Goal: Ask a question

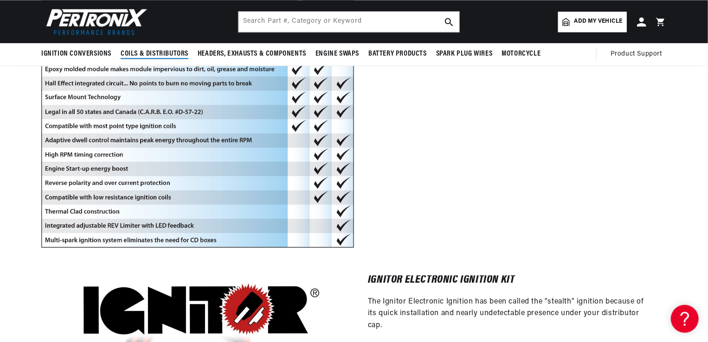
scroll to position [0, 281]
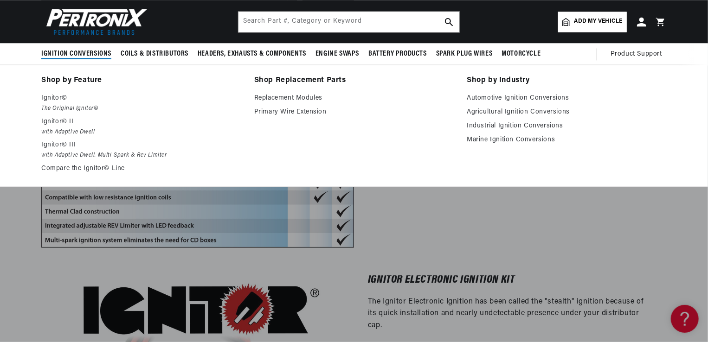
click at [61, 51] on span "Ignition Conversions" at bounding box center [76, 54] width 70 height 10
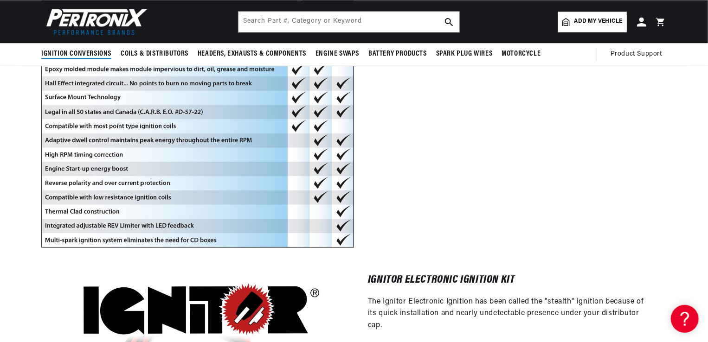
click at [62, 51] on span "Ignition Conversions" at bounding box center [76, 54] width 70 height 10
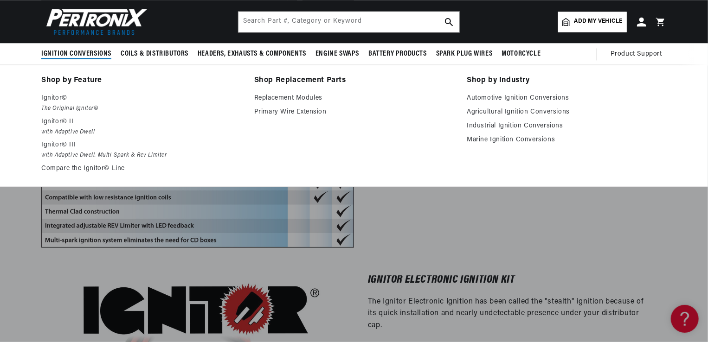
scroll to position [0, 0]
click at [52, 101] on p "Ignitor©" at bounding box center [141, 98] width 200 height 11
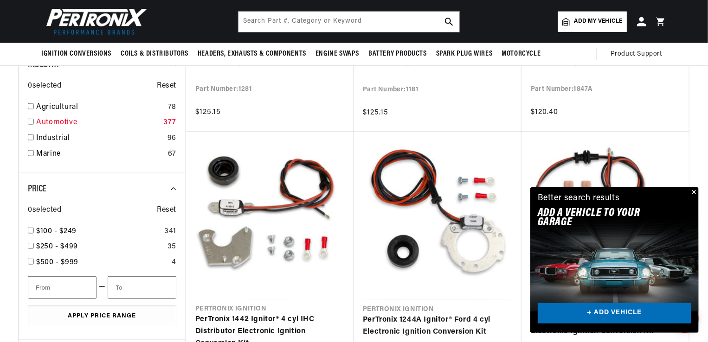
click at [48, 125] on link "Automotive" at bounding box center [97, 123] width 123 height 12
checkbox input "true"
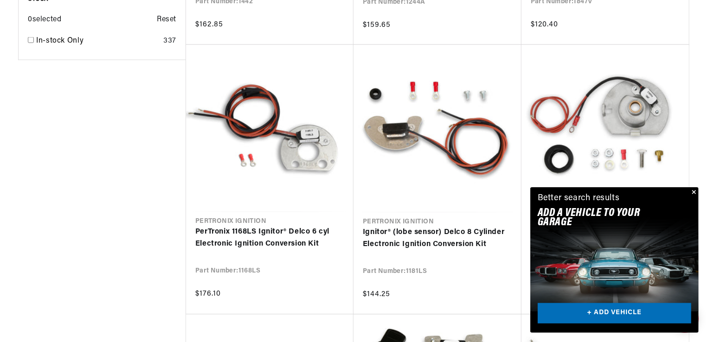
scroll to position [974, 0]
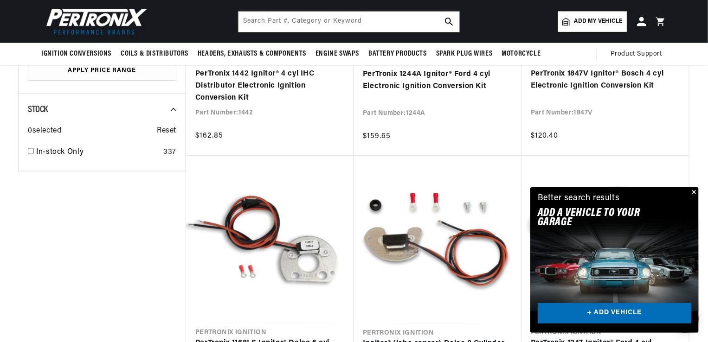
scroll to position [510, 0]
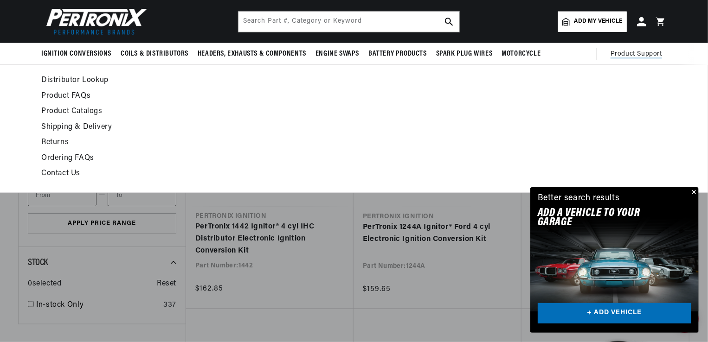
click at [644, 51] on span "Product Support" at bounding box center [635, 54] width 51 height 10
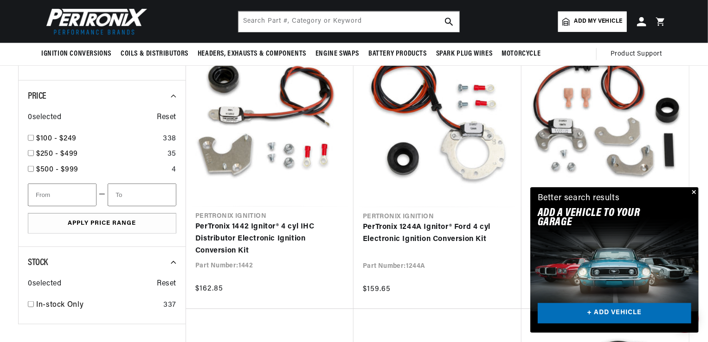
click at [695, 193] on button "Close" at bounding box center [692, 192] width 11 height 11
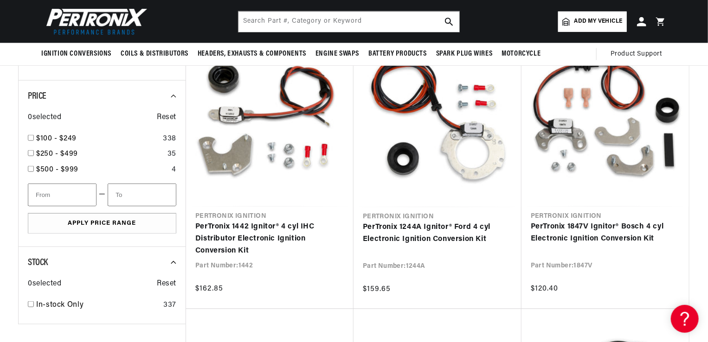
scroll to position [0, 281]
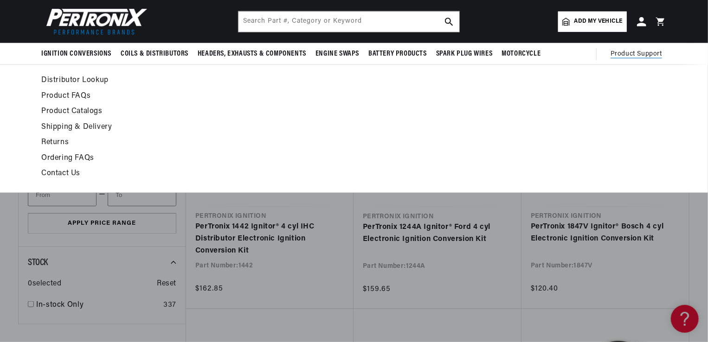
click at [635, 51] on span "Product Support" at bounding box center [635, 54] width 51 height 10
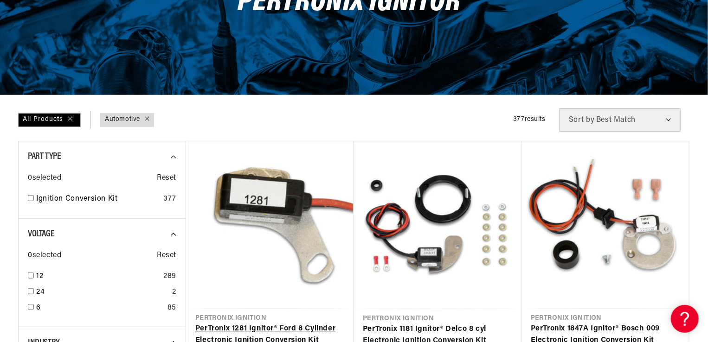
scroll to position [0, 0]
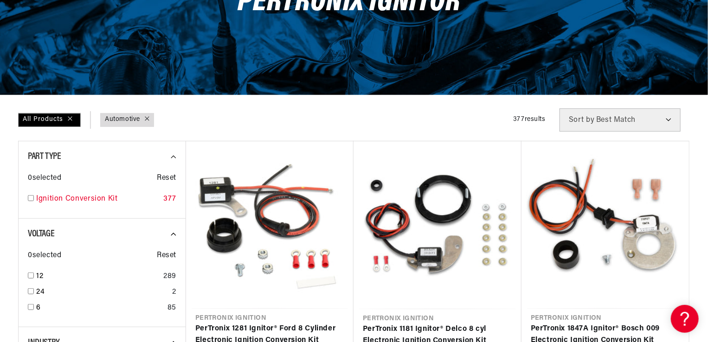
click at [54, 200] on link "Ignition Conversion Kit" at bounding box center [97, 199] width 123 height 12
checkbox input "true"
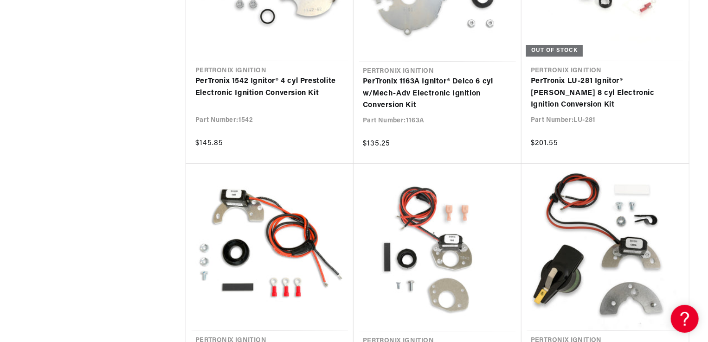
scroll to position [3757, 0]
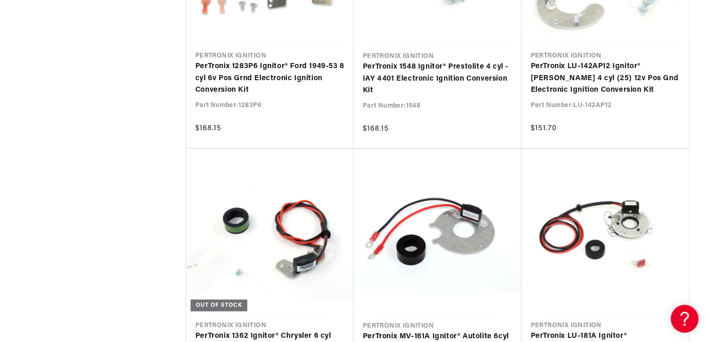
scroll to position [0, 32]
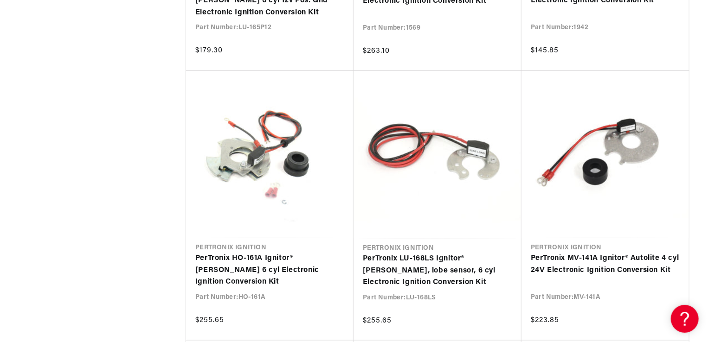
scroll to position [0, 195]
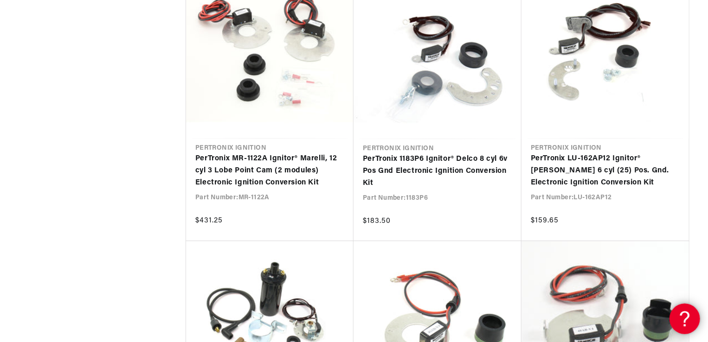
click at [685, 309] on icon at bounding box center [683, 318] width 14 height 70
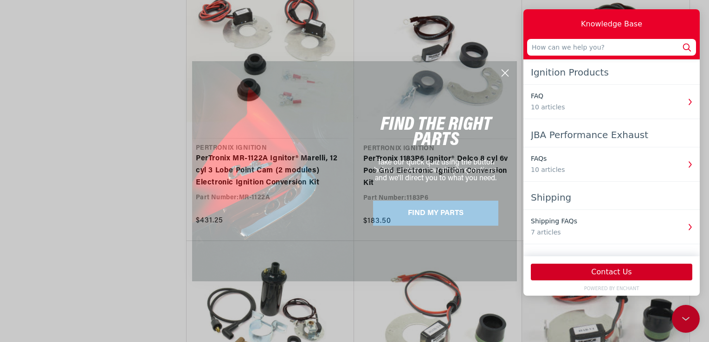
click at [613, 271] on button "Contact Us" at bounding box center [611, 272] width 161 height 17
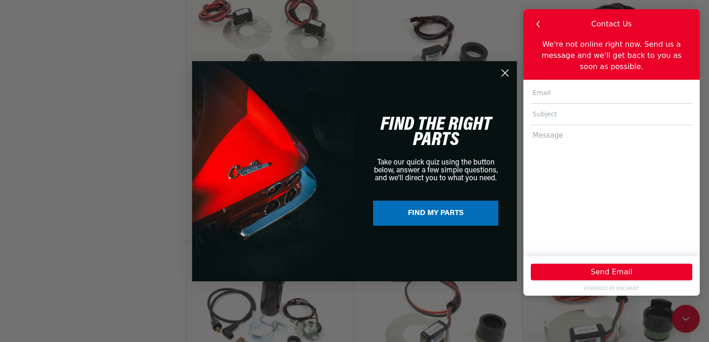
click at [557, 84] on input "text" at bounding box center [611, 93] width 161 height 21
type input "don.jones30@yahoo.com"
click at [559, 104] on input "text" at bounding box center [611, 114] width 161 height 21
type input "pointd conversion"
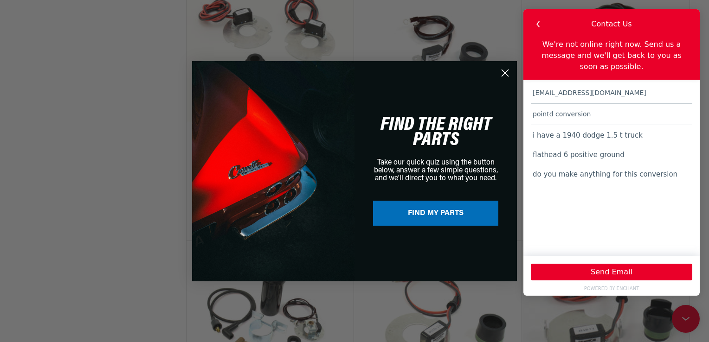
scroll to position [0, 0]
type textarea "i have a 1940 dodge 1.5 t truck flathead 6 positive ground do you make anything…"
click at [635, 271] on button "Send Email" at bounding box center [611, 272] width 161 height 17
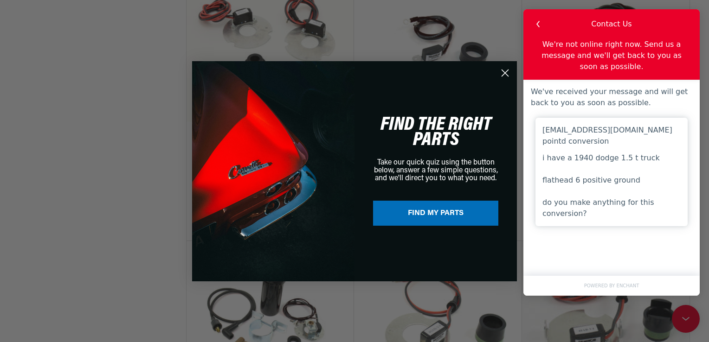
click at [417, 216] on button "FIND MY PARTS" at bounding box center [435, 213] width 125 height 25
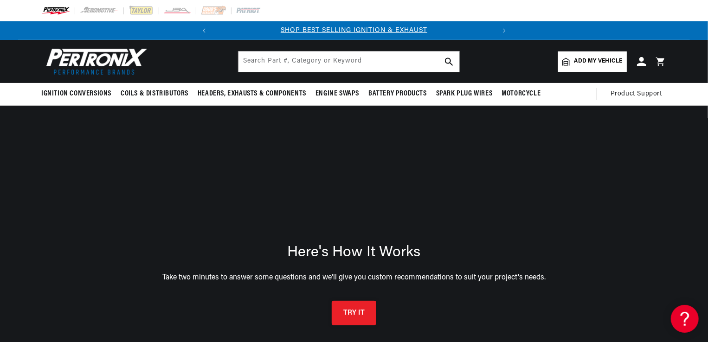
click at [360, 319] on button "TRY IT" at bounding box center [354, 313] width 45 height 25
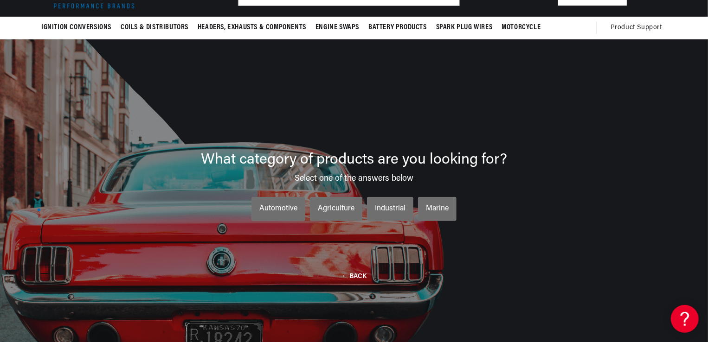
scroll to position [0, 281]
click at [273, 211] on div "Automotive" at bounding box center [278, 209] width 38 height 12
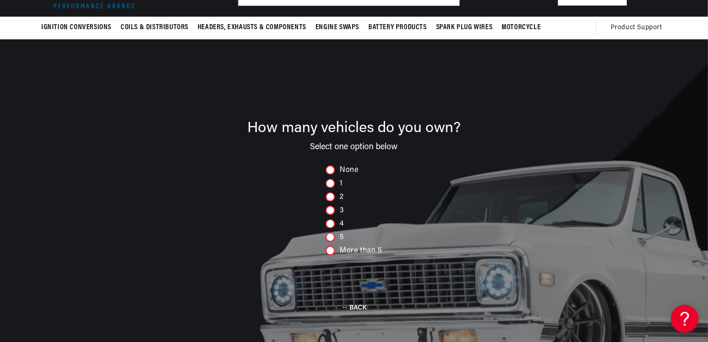
click at [331, 181] on div at bounding box center [330, 183] width 9 height 9
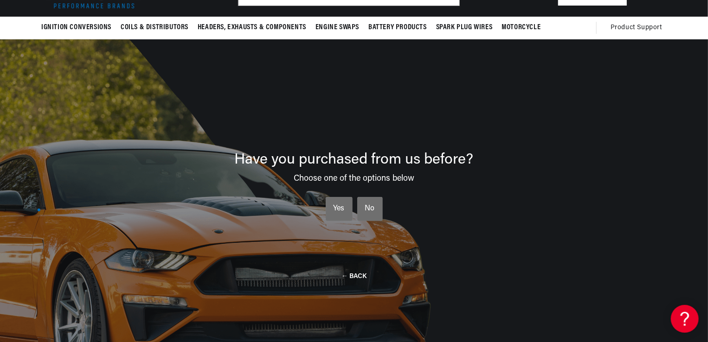
scroll to position [0, 0]
click at [337, 210] on div "Yes" at bounding box center [339, 209] width 11 height 12
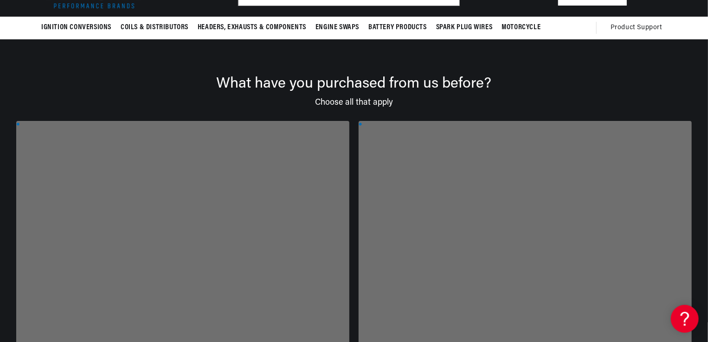
scroll to position [0, 281]
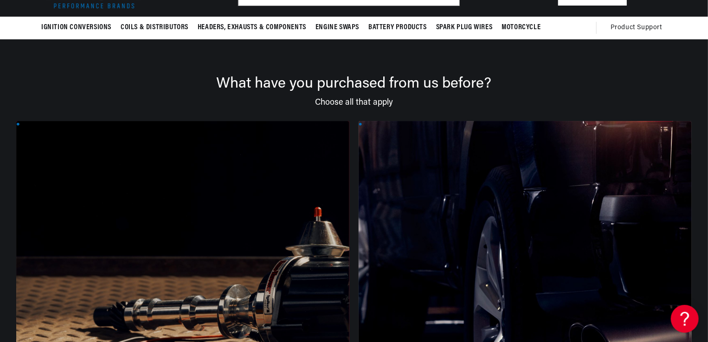
click at [181, 221] on div at bounding box center [182, 298] width 333 height 355
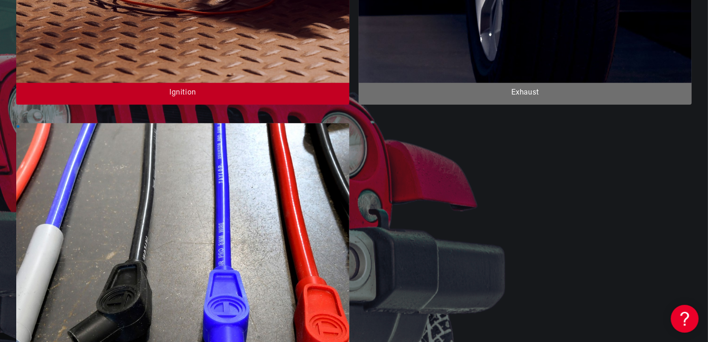
scroll to position [0, 0]
type input "don.jones30@yahoo.com"
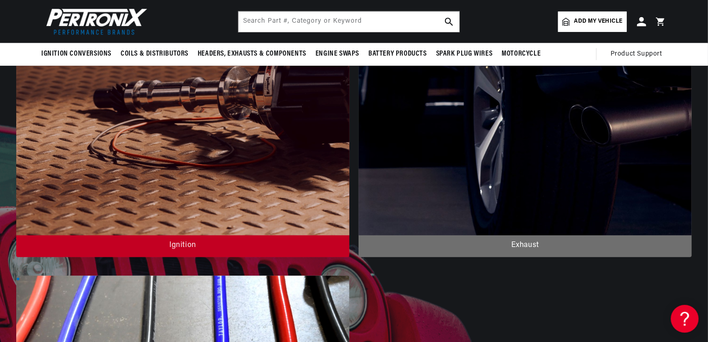
scroll to position [252, 0]
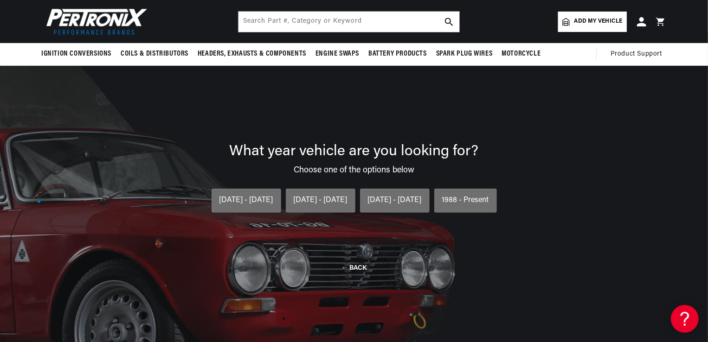
scroll to position [66, 0]
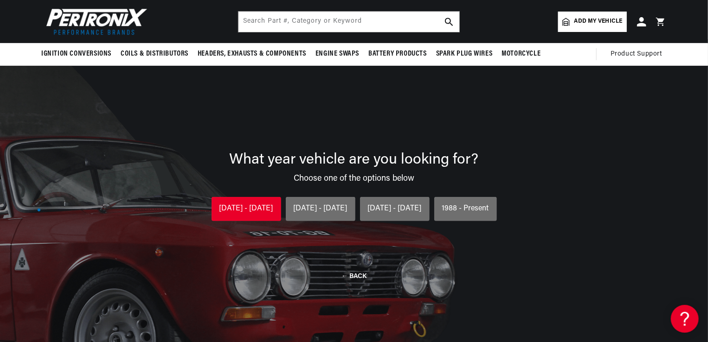
click at [255, 211] on div "1930 - 1953" at bounding box center [246, 209] width 54 height 12
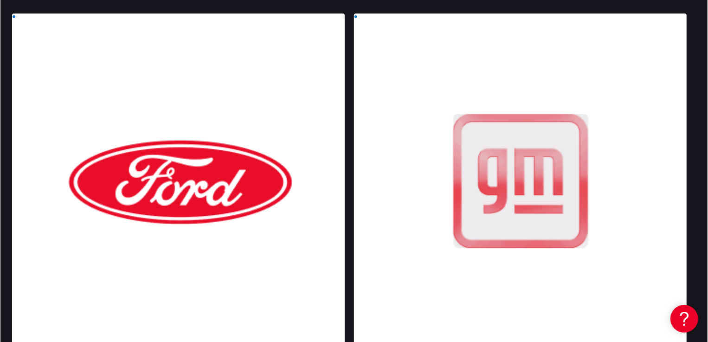
scroll to position [206, 0]
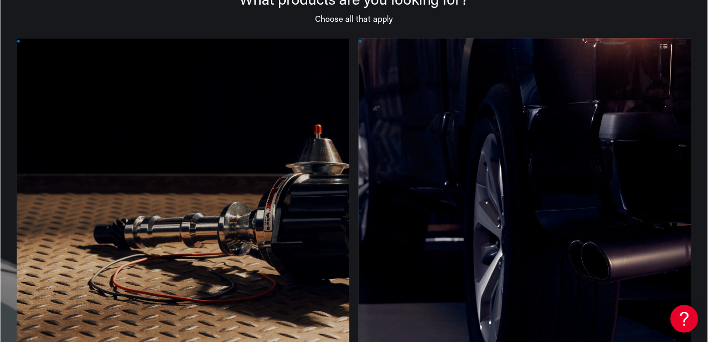
scroll to position [159, 0]
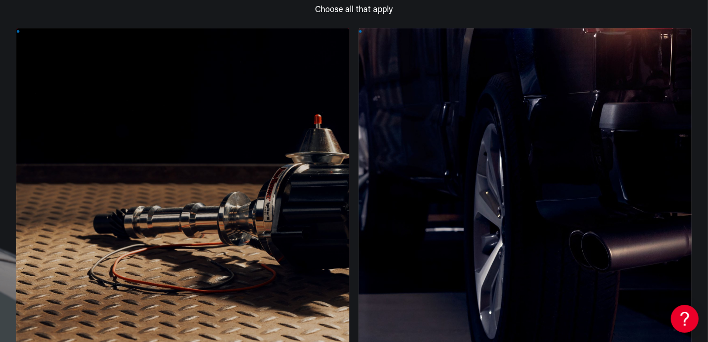
click at [133, 214] on div at bounding box center [182, 205] width 333 height 355
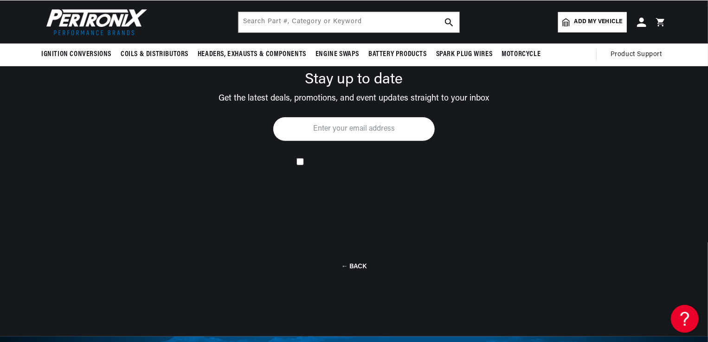
scroll to position [0, 0]
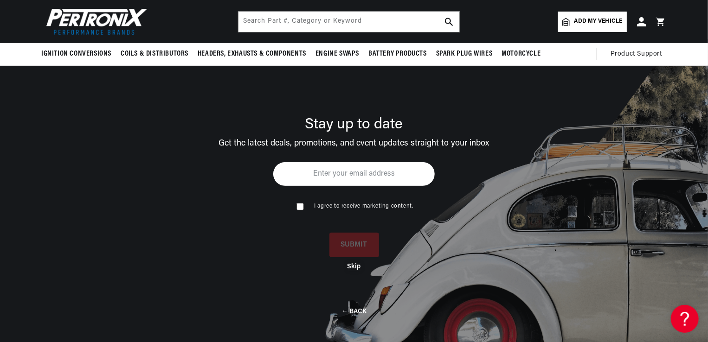
click at [351, 268] on button "Skip" at bounding box center [353, 267] width 13 height 8
